Goal: Information Seeking & Learning: Check status

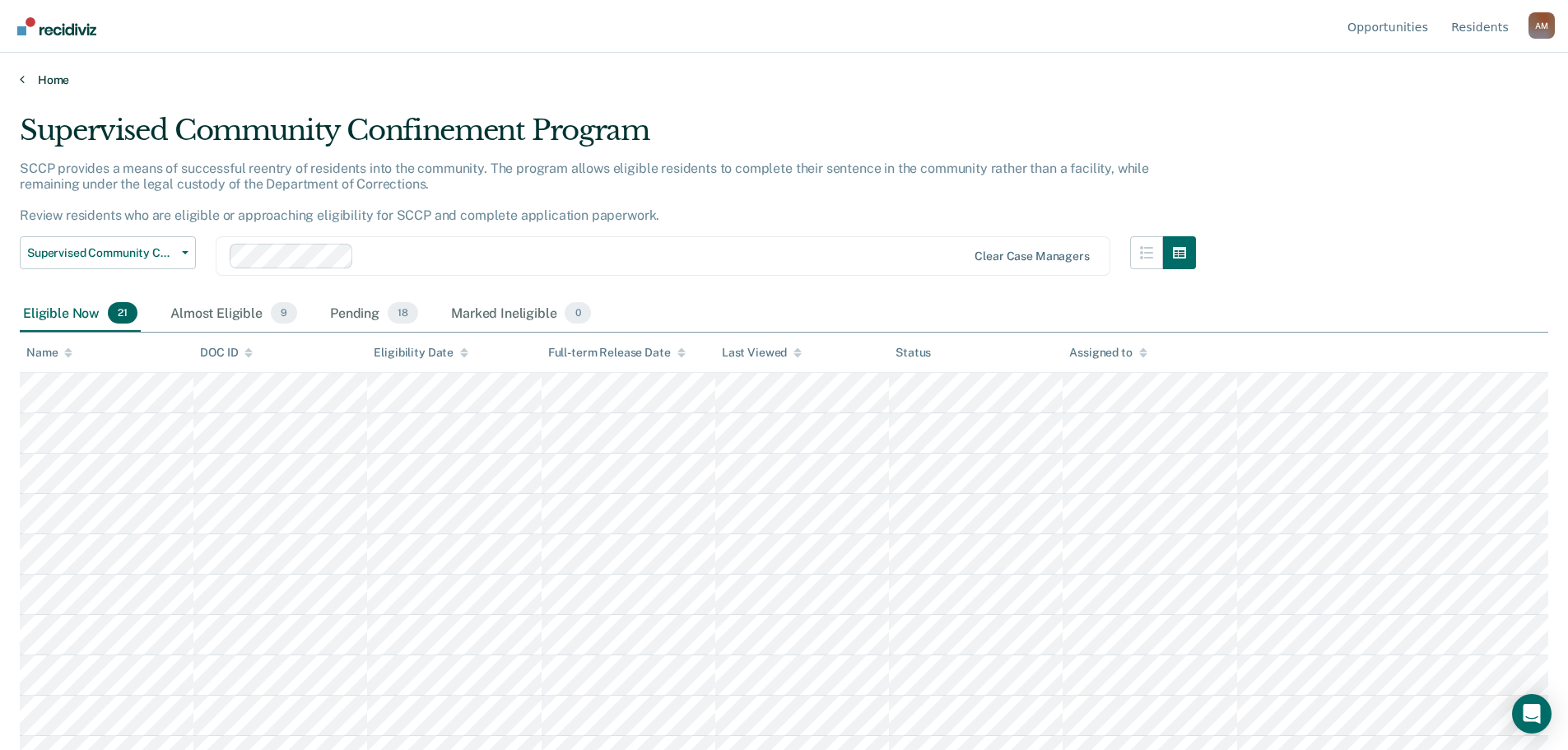
click at [57, 83] on link "Home" at bounding box center [783, 80] width 1528 height 15
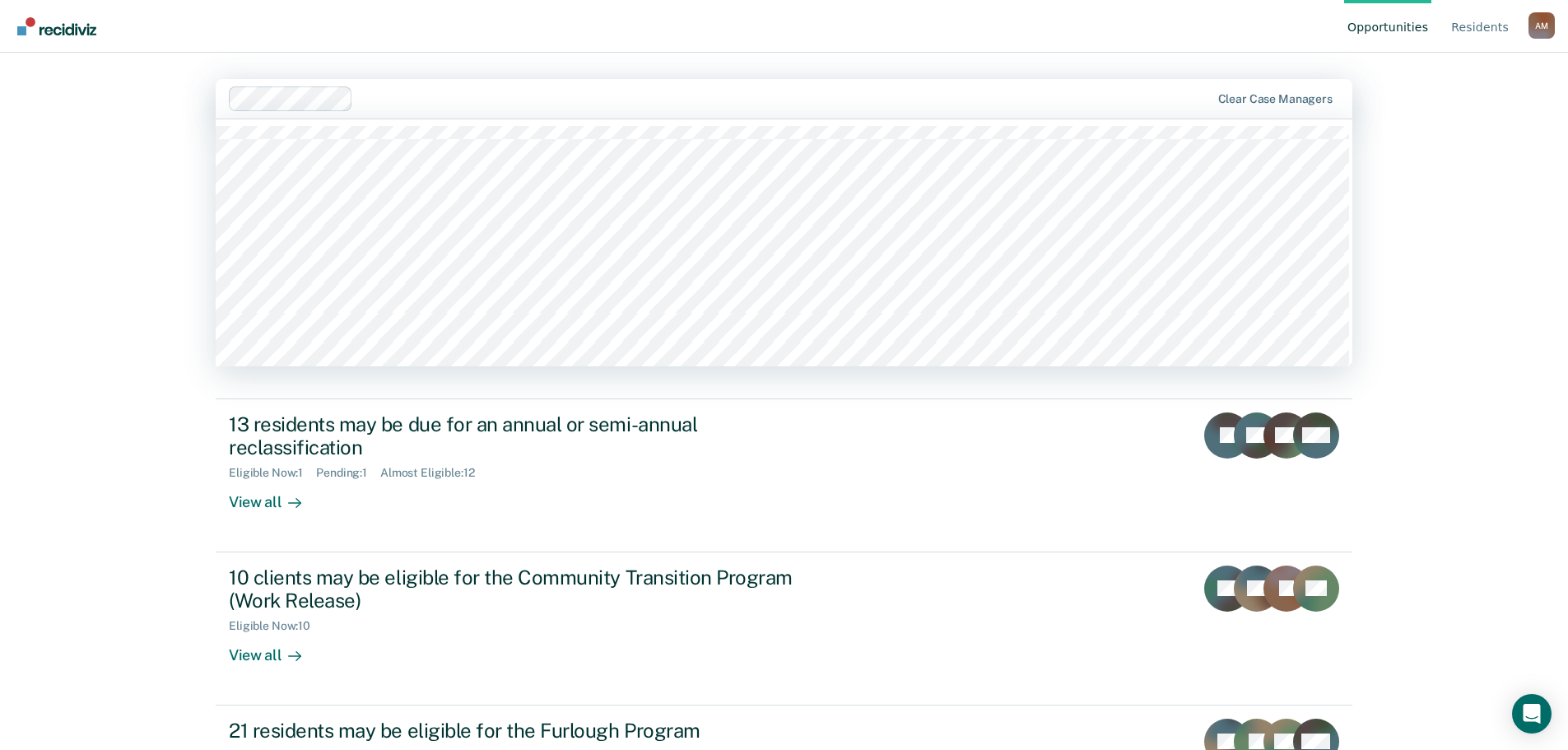
click at [393, 101] on div at bounding box center [785, 98] width 850 height 19
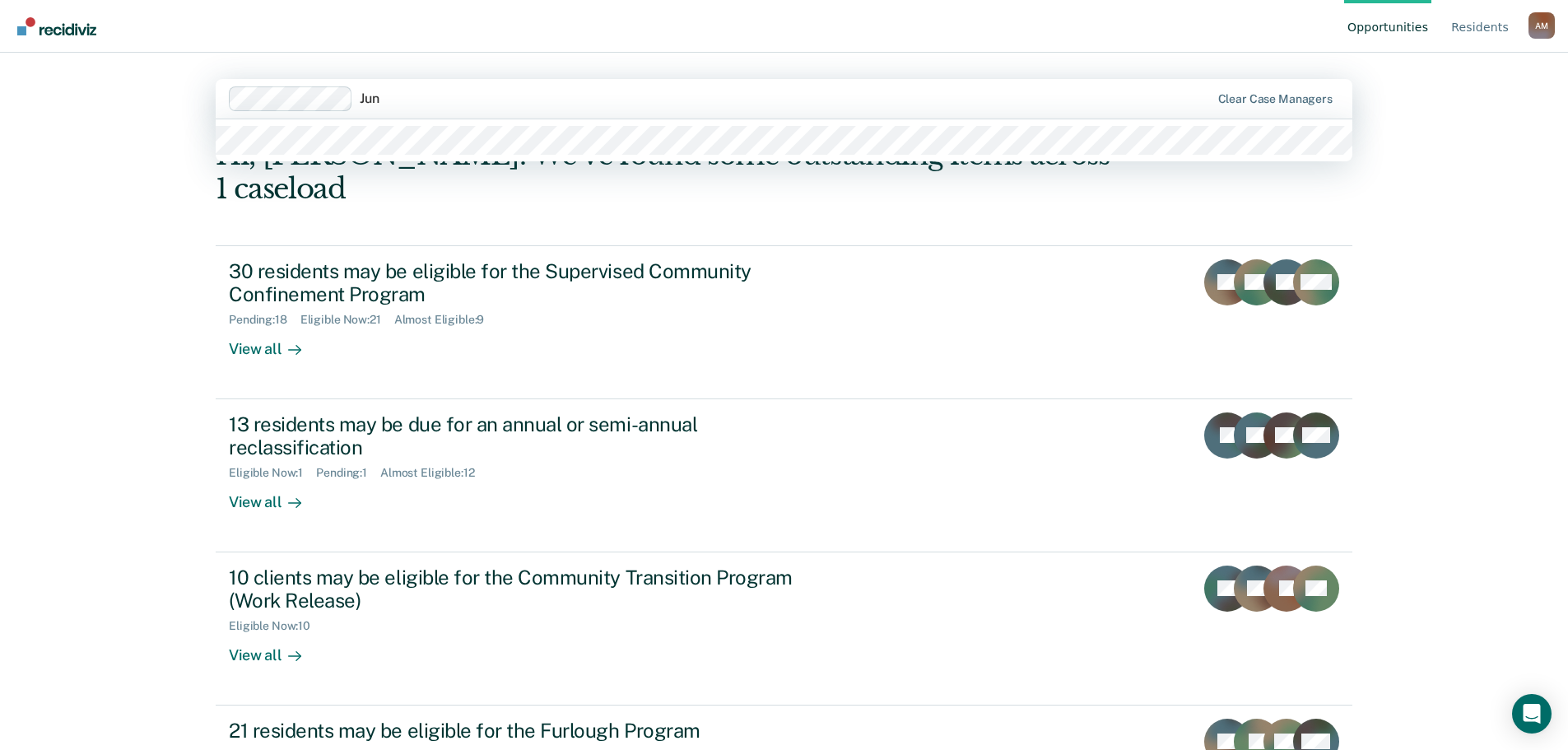
type input "June"
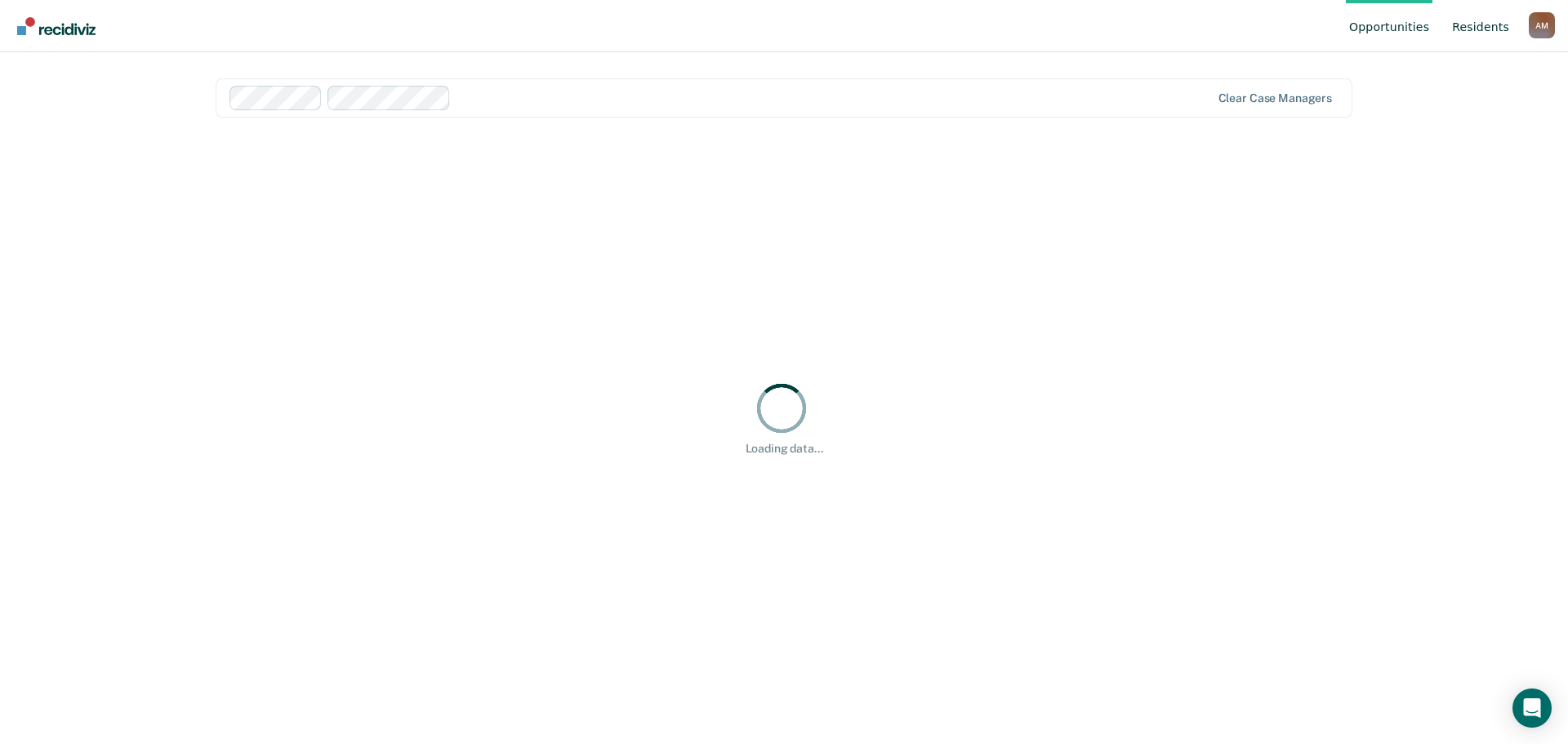
click at [1494, 23] on link "Resident s" at bounding box center [1480, 26] width 64 height 52
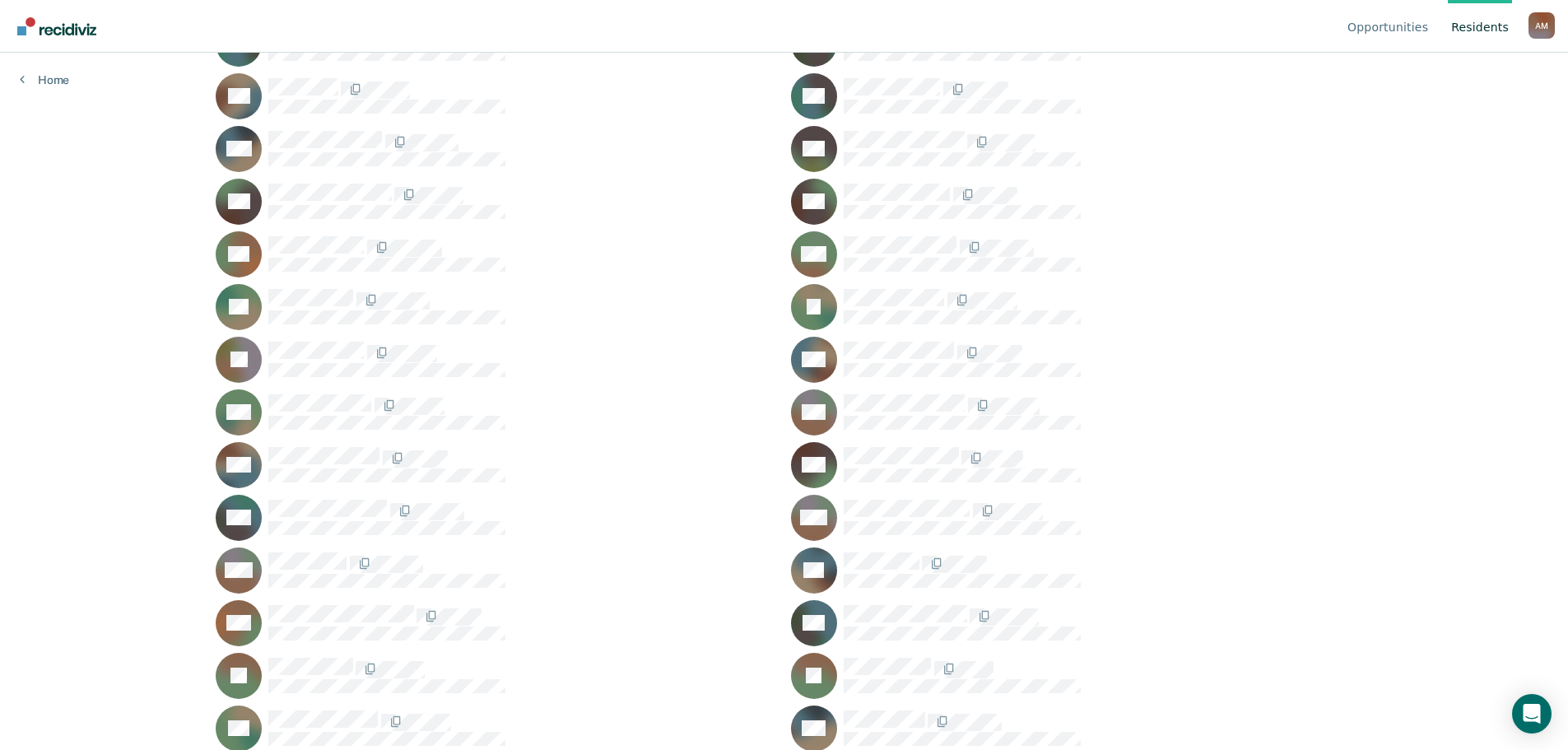
scroll to position [741, 0]
